Goal: Task Accomplishment & Management: Manage account settings

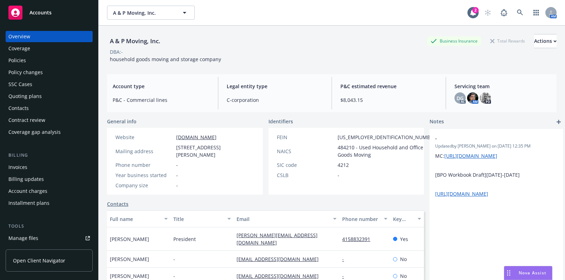
scroll to position [95, 0]
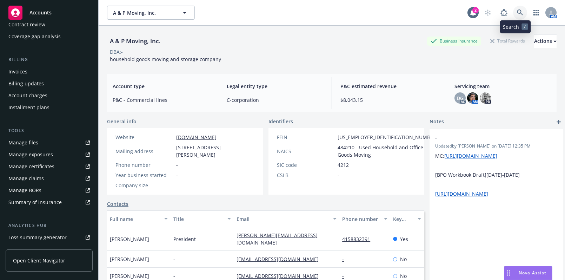
click at [517, 10] on icon at bounding box center [520, 12] width 6 height 6
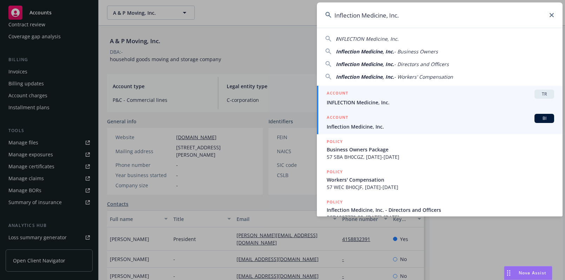
type input "Inflection Medicine, Inc."
click at [351, 120] on div "ACCOUNT BI" at bounding box center [440, 118] width 227 height 9
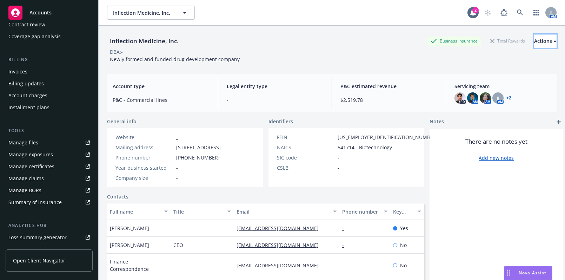
click at [534, 41] on div "Actions" at bounding box center [545, 40] width 22 height 13
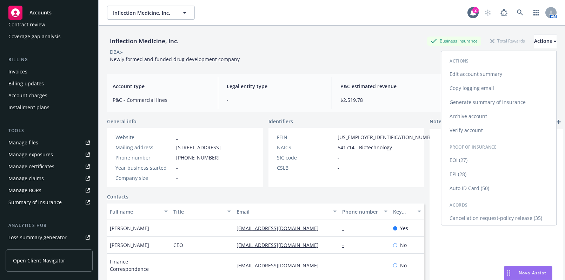
click at [459, 173] on link "EPI (28)" at bounding box center [498, 174] width 115 height 14
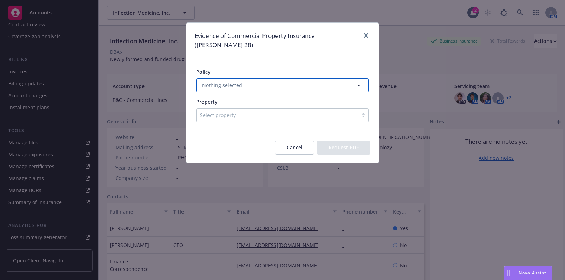
click at [270, 80] on button "Nothing selected" at bounding box center [282, 85] width 173 height 14
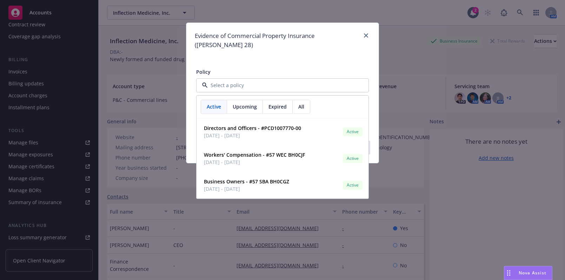
click at [270, 80] on div at bounding box center [282, 85] width 173 height 14
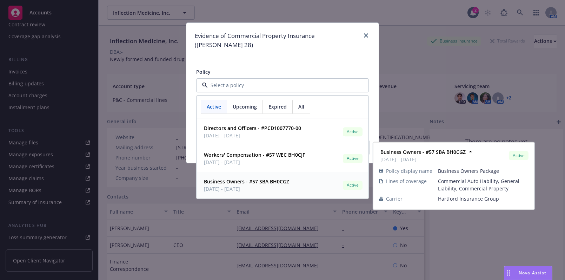
click at [246, 185] on span "06/14/2025 - 06/14/2026" at bounding box center [246, 188] width 85 height 7
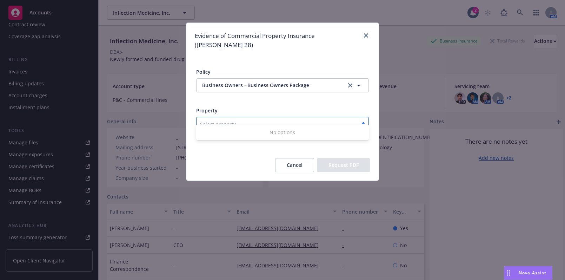
click at [232, 120] on div at bounding box center [277, 124] width 154 height 8
click at [289, 133] on div "No options" at bounding box center [282, 132] width 173 height 13
click at [292, 117] on div "Select property" at bounding box center [282, 124] width 173 height 14
click at [293, 158] on button "Cancel" at bounding box center [294, 165] width 39 height 14
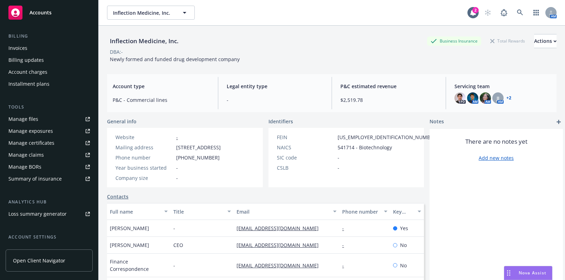
scroll to position [177, 0]
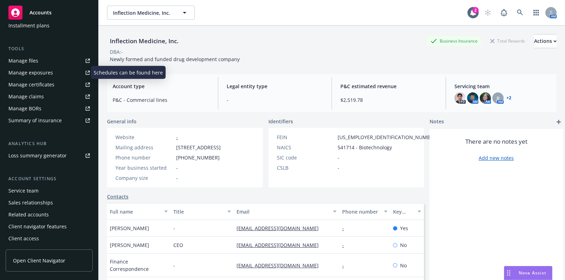
click at [51, 76] on div "Manage exposures" at bounding box center [30, 72] width 45 height 11
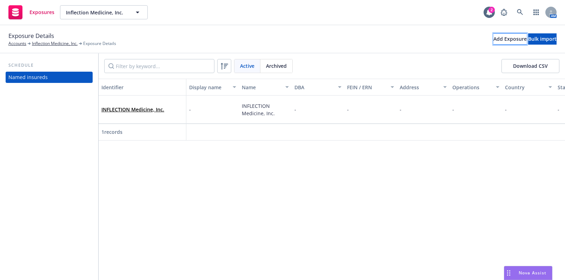
click at [493, 36] on div "Add Exposure" at bounding box center [509, 39] width 33 height 11
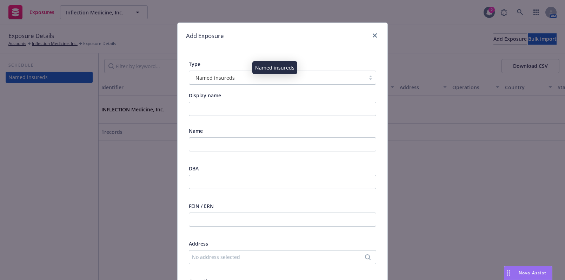
click at [243, 76] on div "Named insureds" at bounding box center [277, 77] width 169 height 7
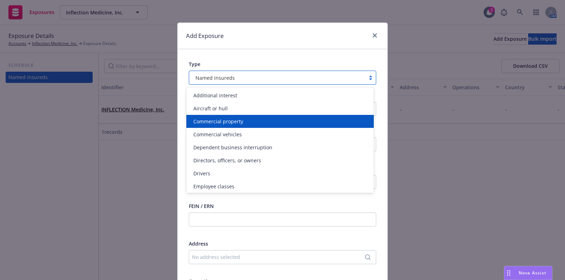
click at [234, 119] on span "Commercial property" at bounding box center [218, 121] width 50 height 7
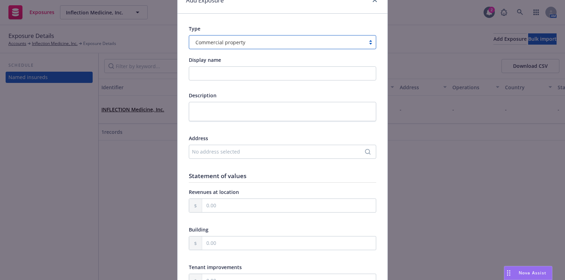
scroll to position [64, 0]
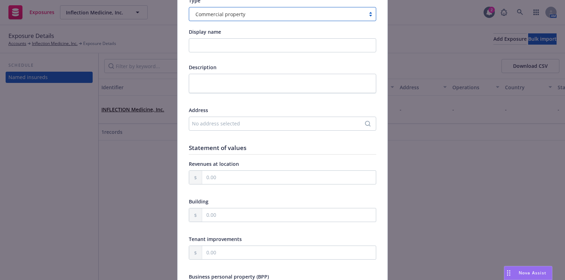
click at [214, 120] on div "No address selected" at bounding box center [279, 123] width 174 height 7
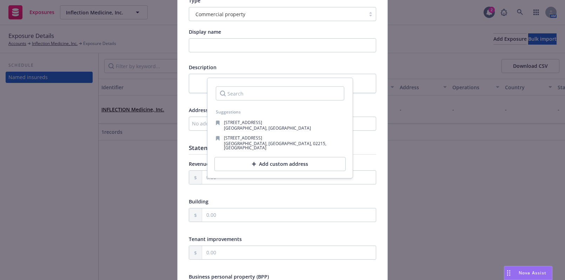
click at [193, 125] on div "No address selected" at bounding box center [279, 123] width 174 height 7
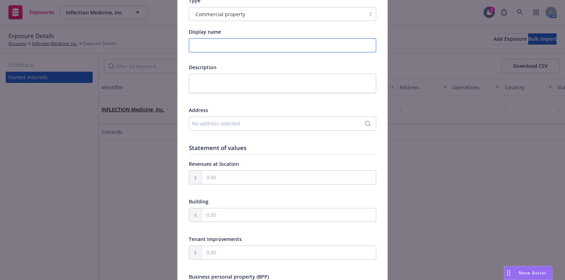
click at [215, 38] on input "Display name" at bounding box center [282, 45] width 187 height 14
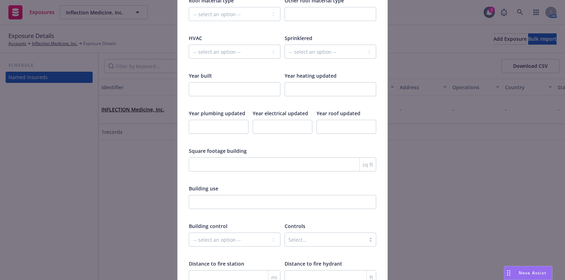
scroll to position [1143, 0]
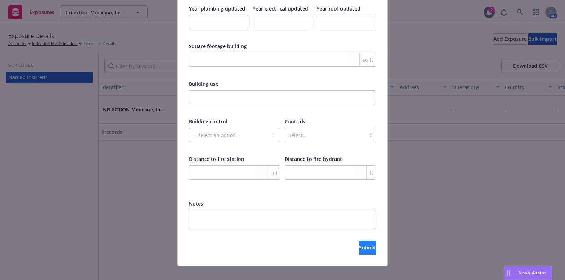
type input "placeholder"
click at [359, 240] on button "Submit" at bounding box center [367, 247] width 17 height 14
